Goal: Browse casually: Explore the website without a specific task or goal

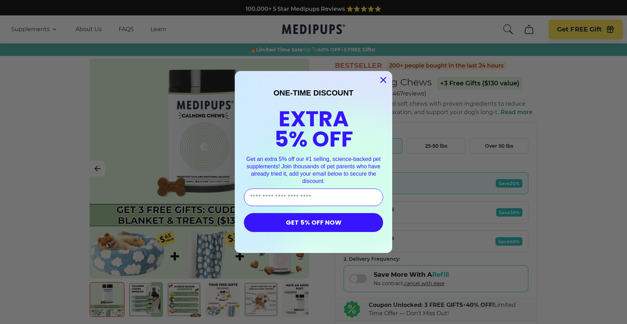
click at [383, 82] on circle "Close dialog" at bounding box center [384, 80] width 12 height 12
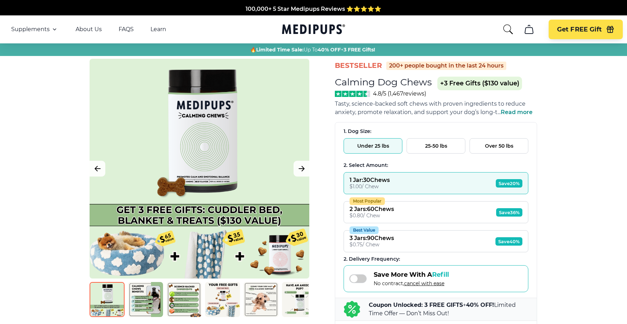
click at [530, 31] on icon "cart" at bounding box center [529, 29] width 11 height 11
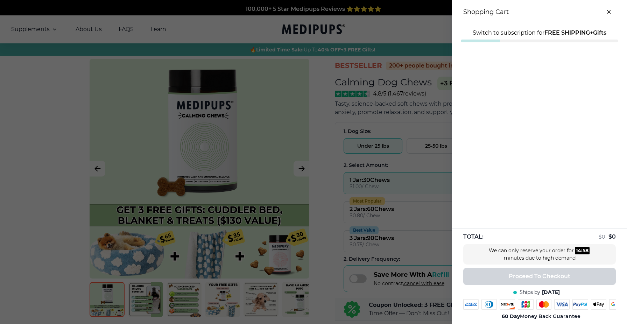
click at [436, 31] on div at bounding box center [313, 162] width 627 height 324
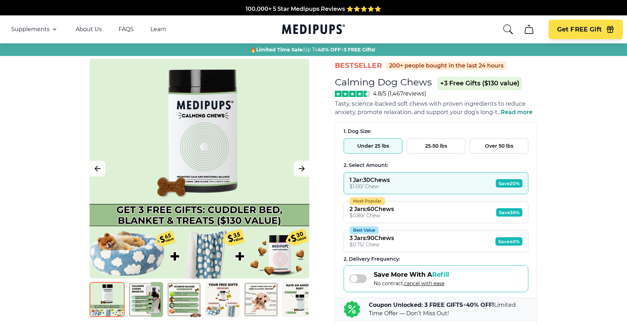
click at [327, 31] on icon "Medipups" at bounding box center [312, 29] width 60 height 10
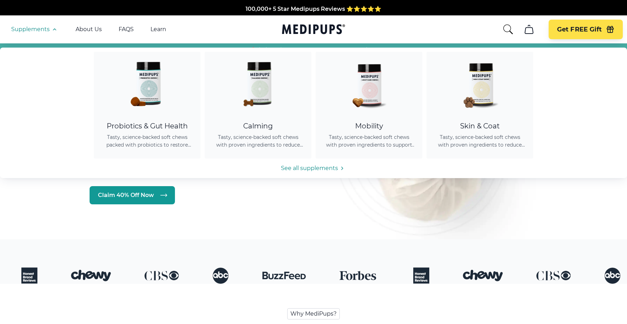
click at [34, 32] on span "Supplements" at bounding box center [30, 29] width 39 height 7
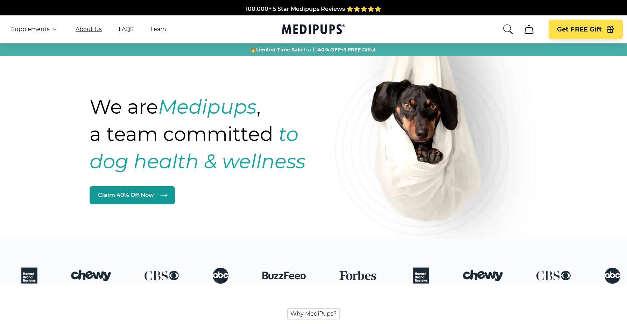
click at [89, 28] on link "About Us" at bounding box center [89, 29] width 26 height 7
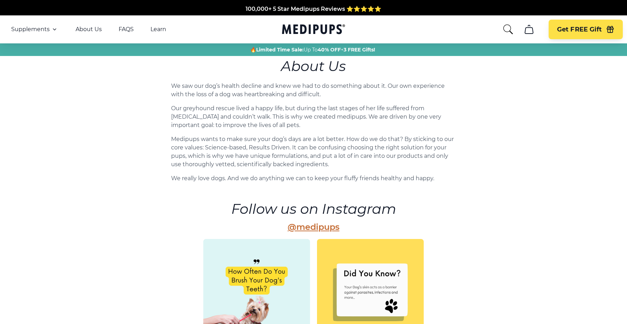
click at [538, 180] on main "About Us We saw our dog’s health decline and knew we had to do something about …" at bounding box center [313, 278] width 627 height 445
click at [318, 30] on icon "Medipups" at bounding box center [313, 29] width 63 height 13
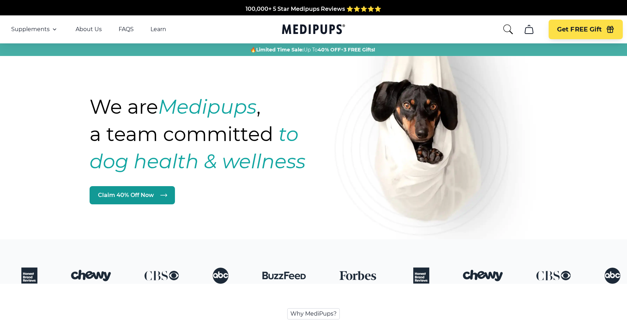
click at [529, 30] on icon "cart" at bounding box center [529, 29] width 11 height 11
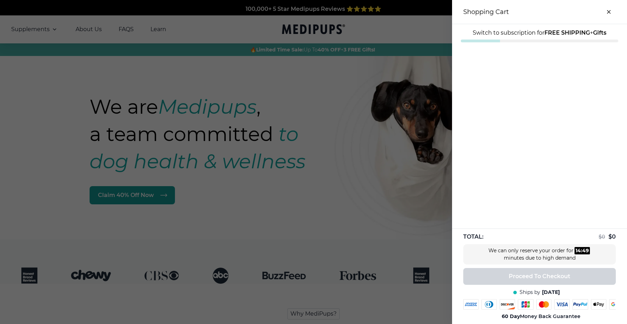
click at [609, 12] on icon "close-cart" at bounding box center [609, 12] width 3 height 3
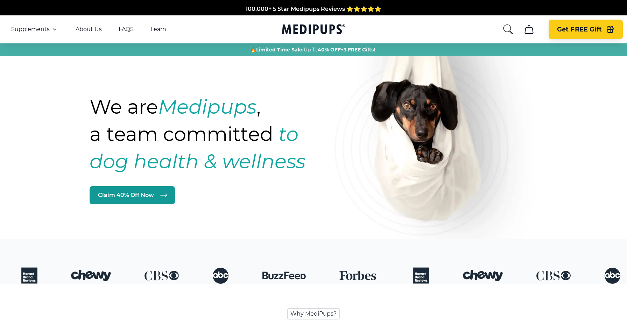
click at [579, 30] on span "Get FREE Gift" at bounding box center [579, 30] width 45 height 8
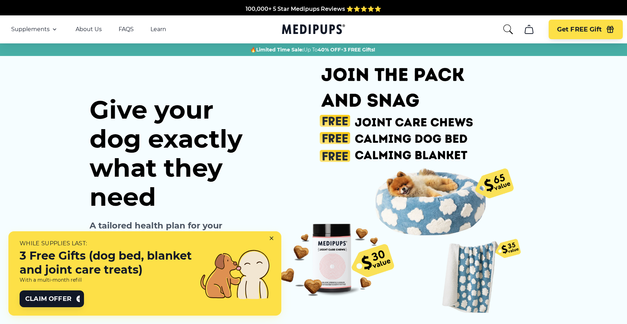
click at [272, 236] on div at bounding box center [273, 239] width 17 height 17
click at [273, 237] on icon at bounding box center [271, 238] width 3 height 3
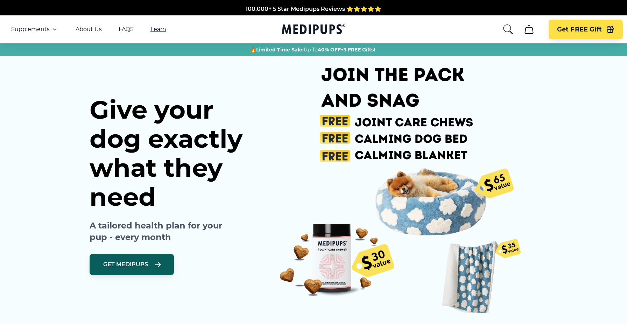
click at [158, 31] on link "Learn" at bounding box center [159, 29] width 16 height 7
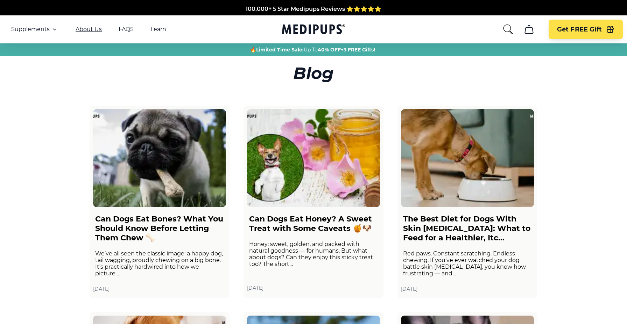
click at [90, 30] on link "About Us" at bounding box center [89, 29] width 26 height 7
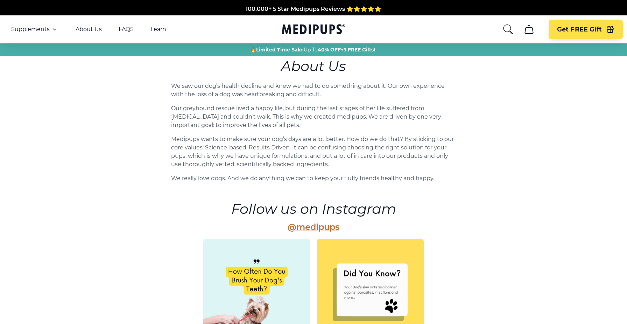
click at [495, 200] on main "About Us We saw our dog’s health decline and knew we had to do something about …" at bounding box center [313, 278] width 627 height 445
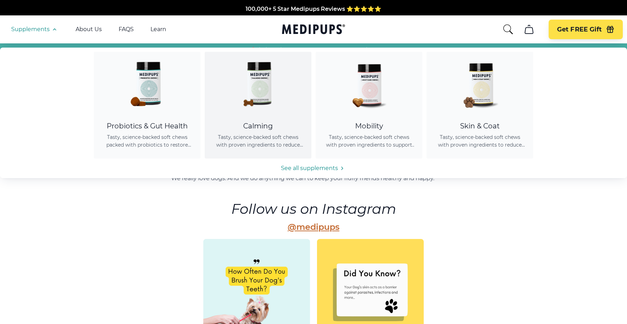
click at [256, 127] on div "Calming" at bounding box center [258, 126] width 90 height 9
